Goal: Complete application form: Complete application form

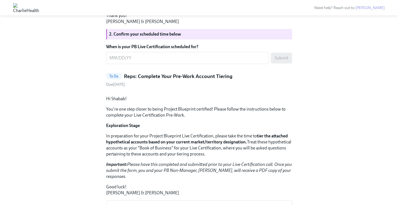
scroll to position [399, 0]
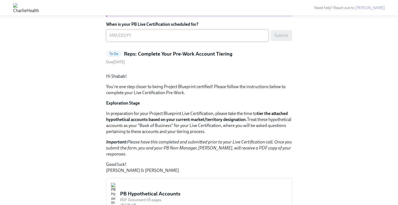
click at [158, 42] on div "x ​" at bounding box center [187, 36] width 162 height 12
type textarea "[DATE]"
click at [281, 38] on span "Submit" at bounding box center [281, 35] width 14 height 5
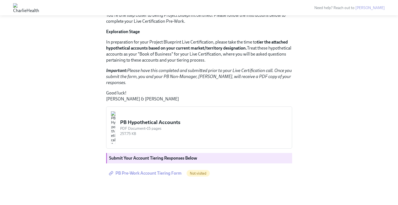
scroll to position [605, 0]
click at [160, 173] on span "PB Pre-Work Account Tiering Form" at bounding box center [146, 172] width 72 height 5
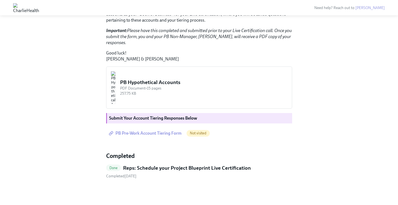
scroll to position [435, 0]
click at [154, 134] on span "PB Pre-Work Account Tiering Form" at bounding box center [146, 132] width 72 height 5
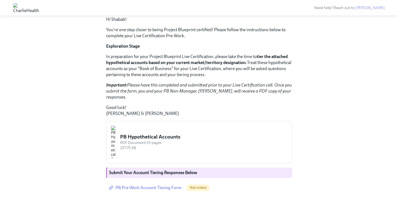
scroll to position [224, 0]
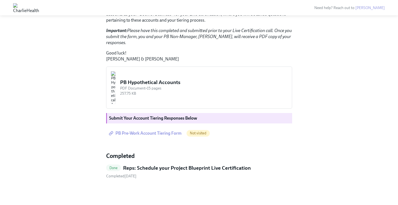
scroll to position [435, 0]
click at [157, 133] on span "PB Pre-Work Account Tiering Form" at bounding box center [146, 132] width 72 height 5
